Goal: Find specific page/section: Find specific page/section

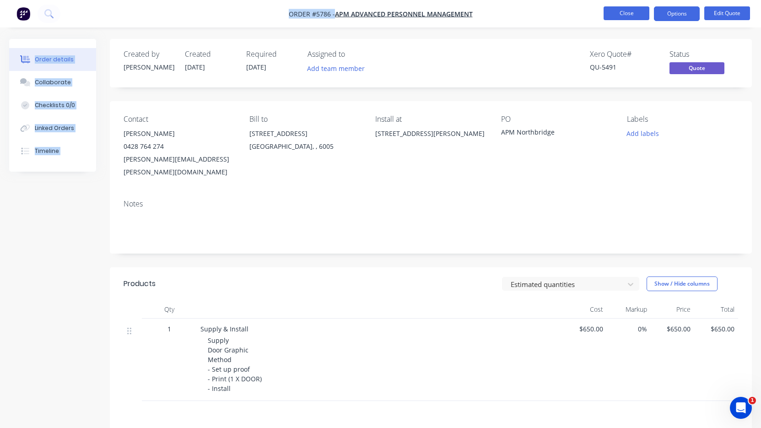
click at [627, 16] on button "Close" at bounding box center [626, 13] width 46 height 14
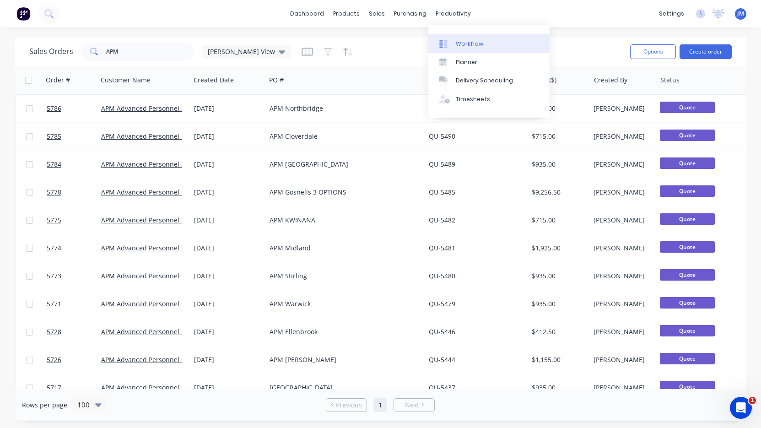
click at [475, 41] on div "Workflow" at bounding box center [469, 44] width 27 height 8
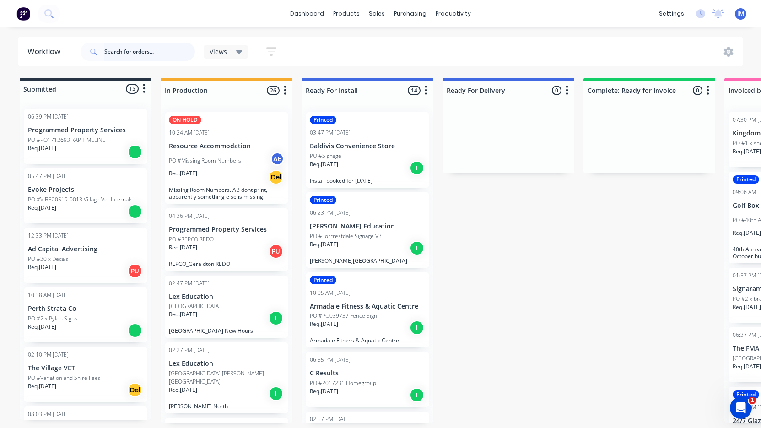
click at [161, 48] on input "text" at bounding box center [149, 52] width 91 height 18
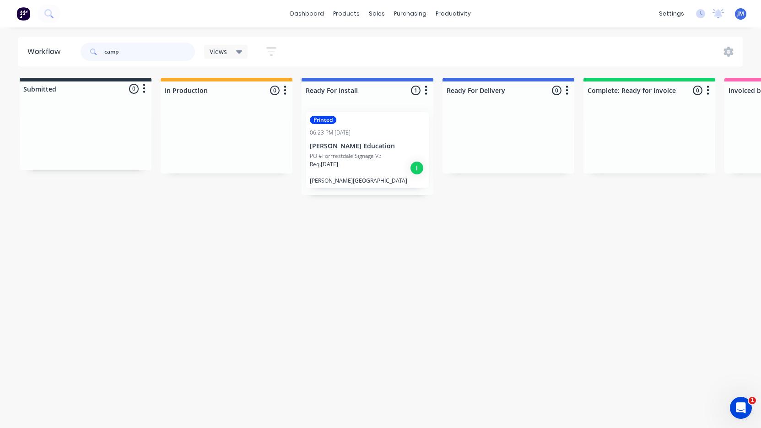
type input "camp"
click at [342, 157] on p "PO #Forrrestdale Signage V3" at bounding box center [346, 156] width 72 height 8
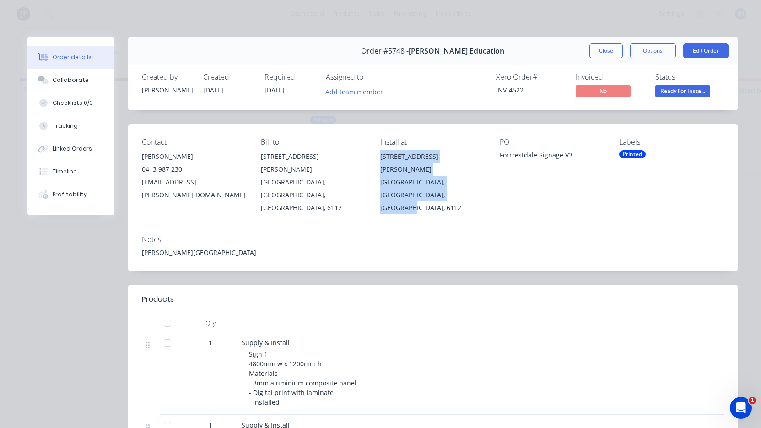
drag, startPoint x: 428, startPoint y: 181, endPoint x: 379, endPoint y: 158, distance: 54.2
click at [379, 158] on div "Contact Susannah Bowen 0413 987 230 SBowen@campion.com.au Bill to 263 Allen Roa…" at bounding box center [432, 176] width 609 height 104
copy div "263 Allen Road Forrestdale, Western Australia, Australia, 6112"
click at [604, 51] on button "Close" at bounding box center [605, 50] width 33 height 15
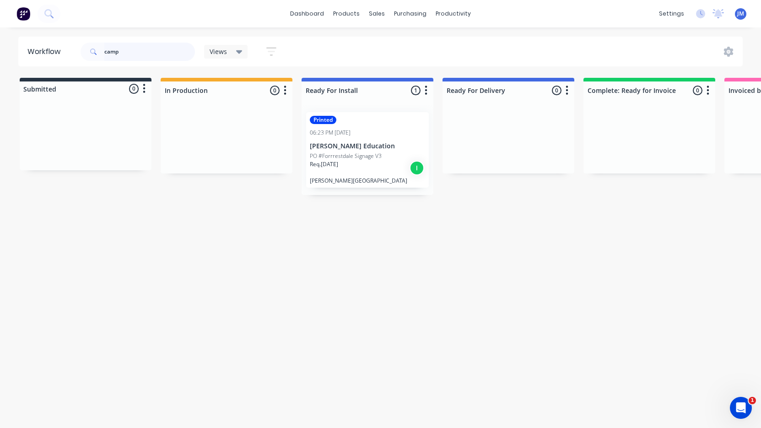
click at [132, 52] on input "camp" at bounding box center [149, 52] width 91 height 18
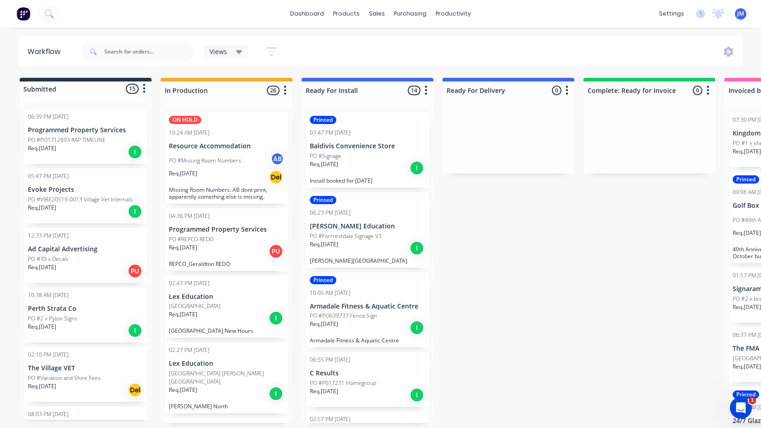
click at [124, 2] on div "dashboard products sales purchasing productivity dashboard products Product Cat…" at bounding box center [380, 13] width 761 height 27
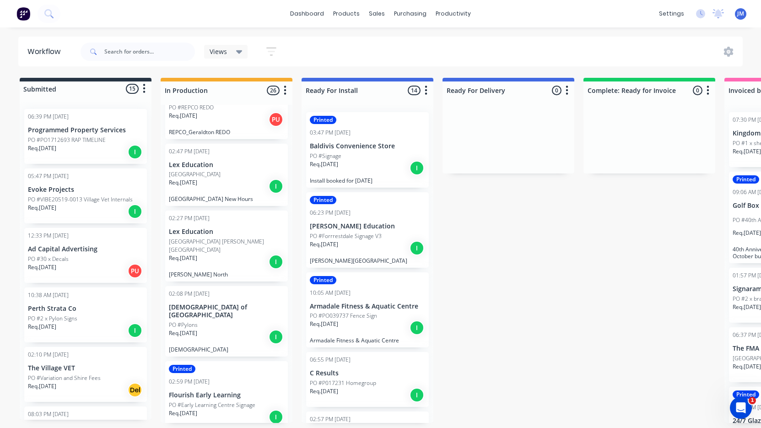
scroll to position [134, 0]
